Goal: Task Accomplishment & Management: Manage account settings

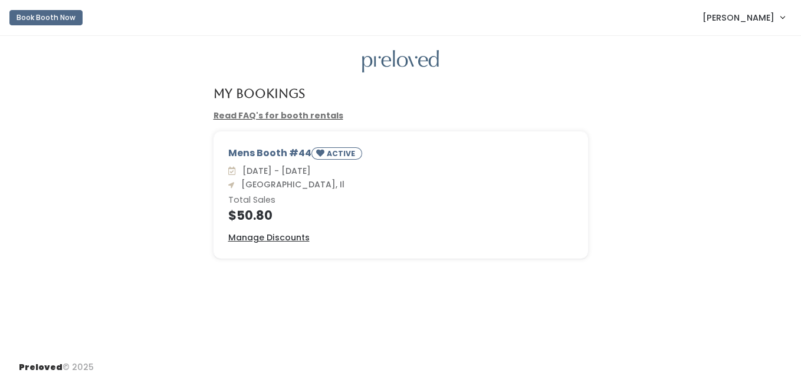
click at [444, 206] on div "Sat. Aug 23 - Fri. Aug 29 Edwardsville, Il Total Sales $50.80" at bounding box center [400, 193] width 345 height 57
click at [273, 233] on u "Manage Discounts" at bounding box center [268, 238] width 81 height 12
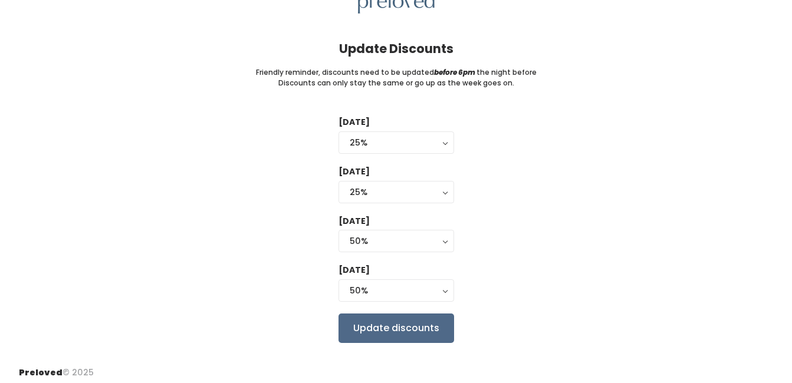
scroll to position [64, 0]
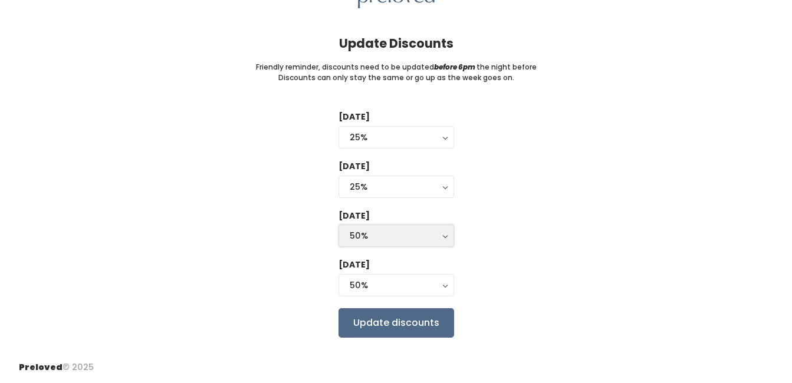
click at [439, 235] on div "50%" at bounding box center [396, 235] width 93 height 13
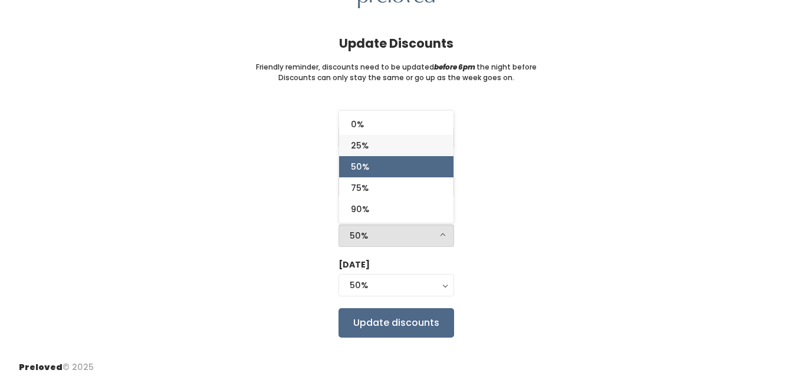
click at [370, 149] on link "25%" at bounding box center [396, 145] width 114 height 21
select select "25%"
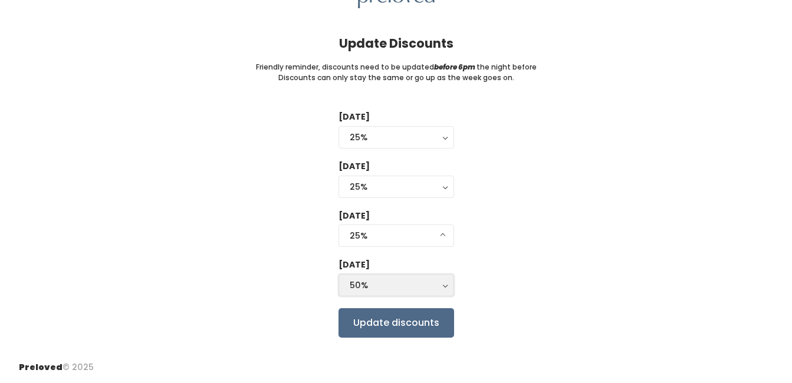
click at [433, 282] on div "50%" at bounding box center [396, 285] width 93 height 13
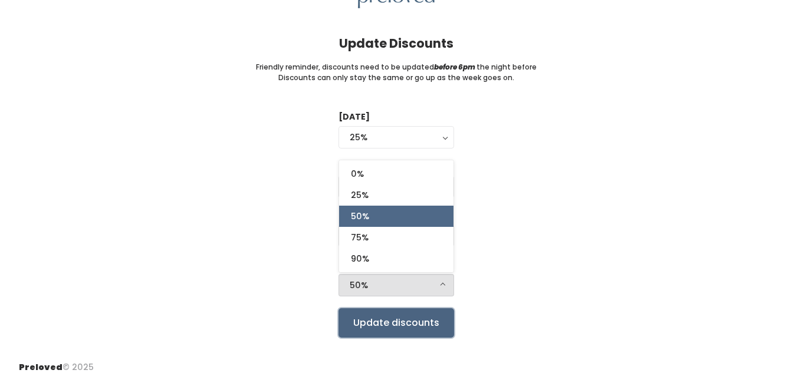
click at [407, 325] on input "Update discounts" at bounding box center [396, 322] width 116 height 29
